Goal: Information Seeking & Learning: Compare options

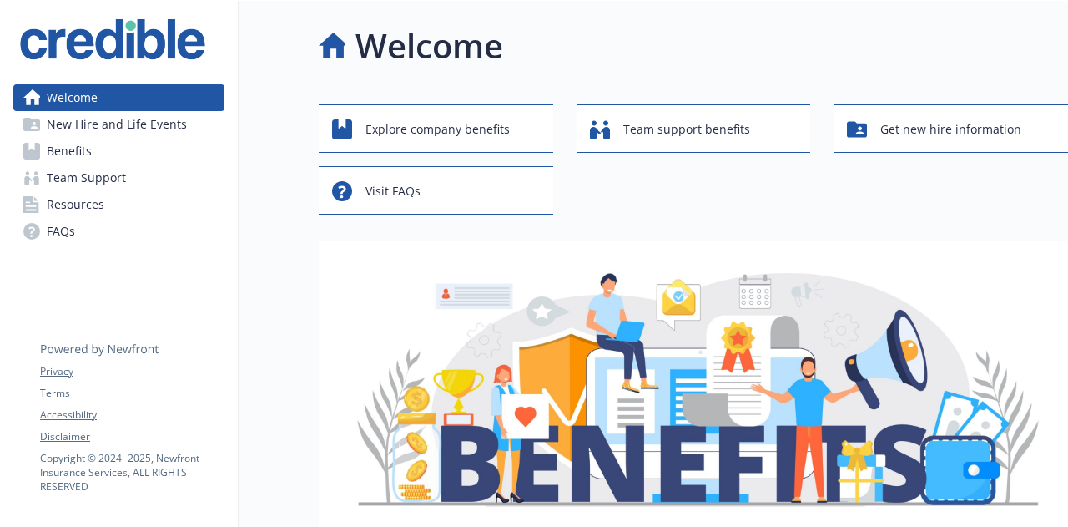
click at [78, 126] on span "New Hire and Life Events" at bounding box center [117, 124] width 140 height 27
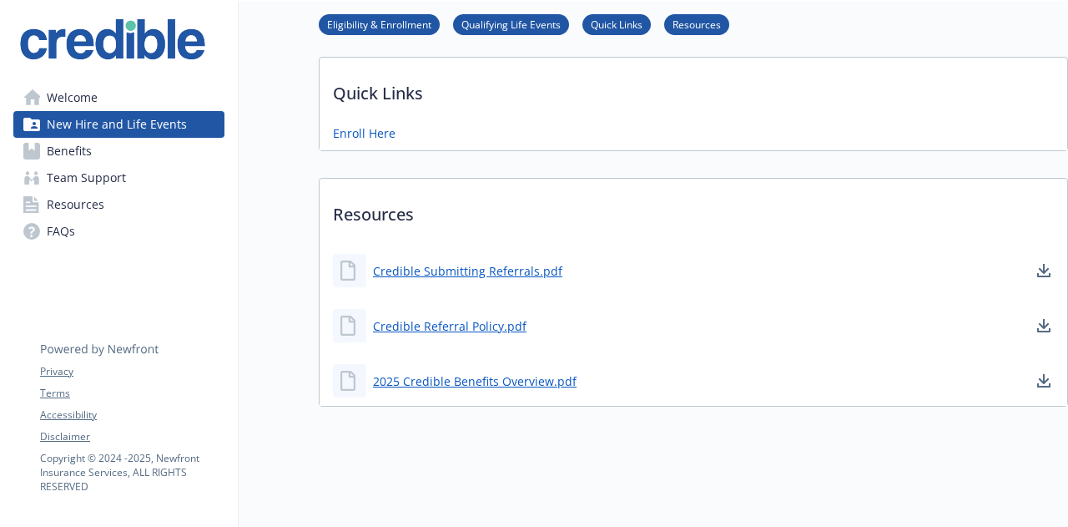
scroll to position [448, 0]
click at [463, 315] on link "Credible Referral Policy.pdf" at bounding box center [451, 325] width 157 height 21
click at [409, 260] on link "Credible Submitting Referrals.pdf" at bounding box center [469, 270] width 193 height 21
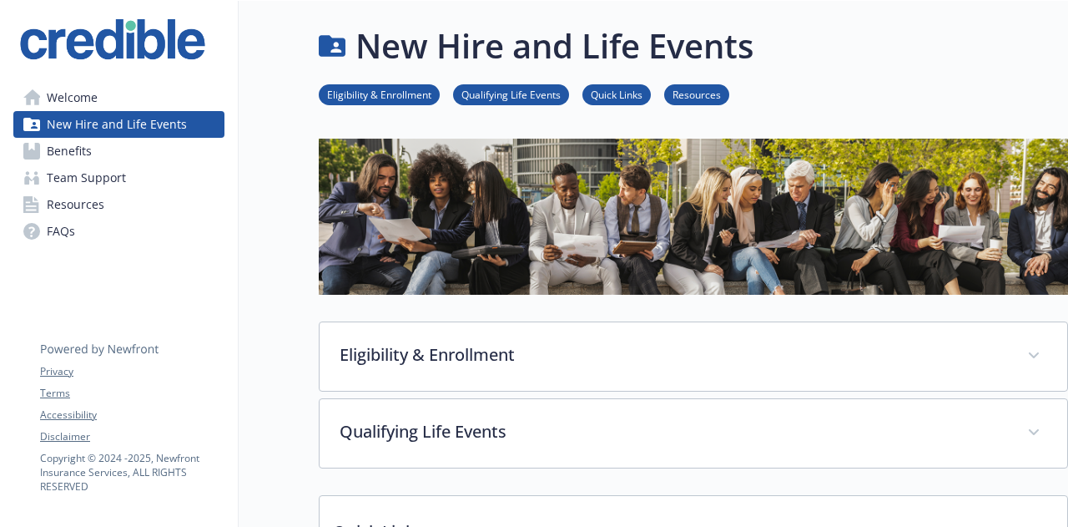
click at [66, 152] on span "Benefits" at bounding box center [69, 151] width 45 height 27
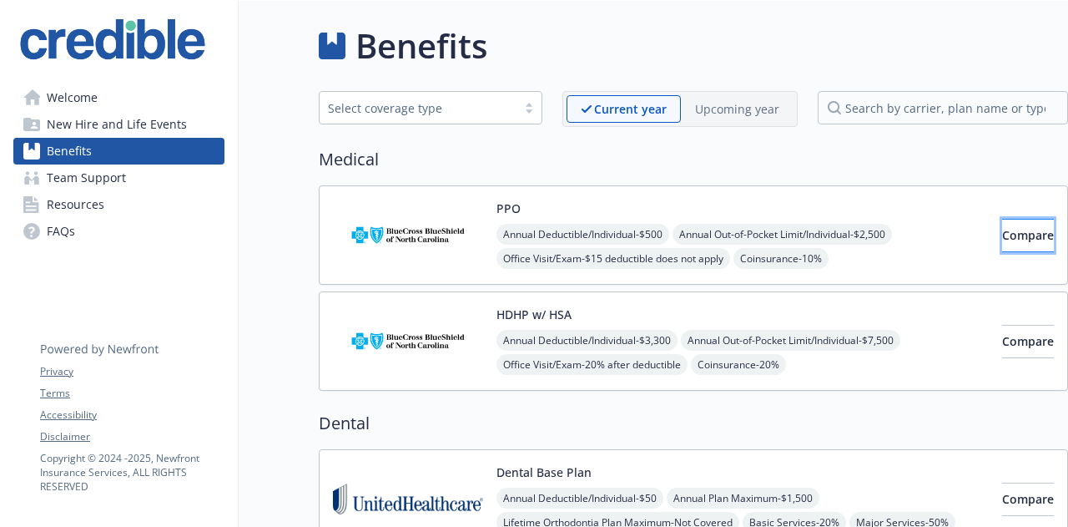
click at [1013, 235] on span "Compare" at bounding box center [1028, 235] width 52 height 16
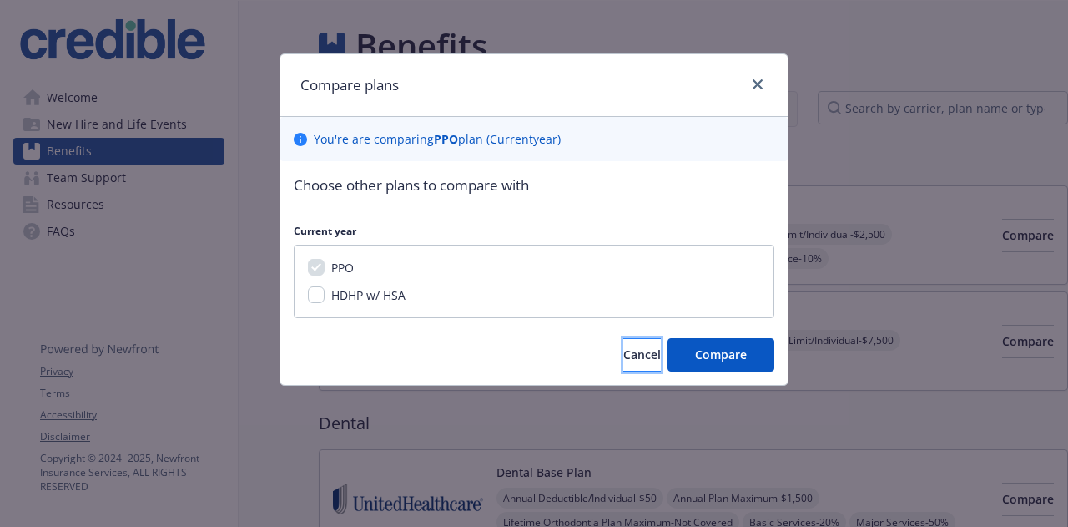
click at [628, 351] on span "Cancel" at bounding box center [642, 354] width 38 height 16
